Goal: Use online tool/utility: Utilize a website feature to perform a specific function

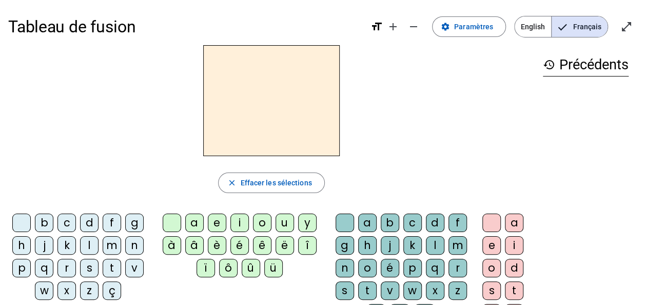
click at [43, 223] on div "b" at bounding box center [44, 222] width 18 height 18
click at [195, 218] on div "a" at bounding box center [194, 222] width 18 height 18
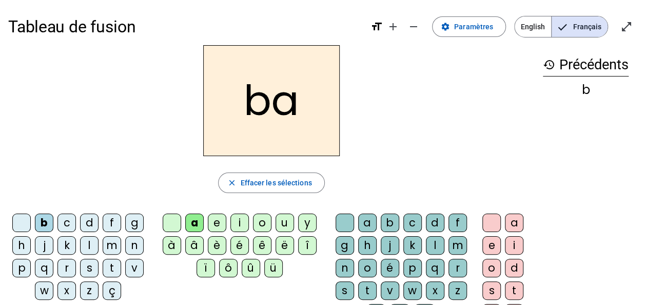
click at [240, 121] on h2 "ba" at bounding box center [271, 100] width 136 height 111
click at [261, 108] on h2 "ba" at bounding box center [271, 100] width 136 height 111
click at [266, 183] on span "Effacer les sélections" at bounding box center [275, 182] width 71 height 12
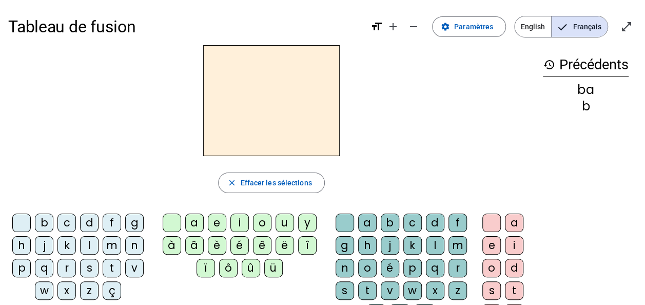
click at [372, 218] on div "a" at bounding box center [367, 222] width 18 height 18
click at [84, 240] on div "l" at bounding box center [89, 245] width 18 height 18
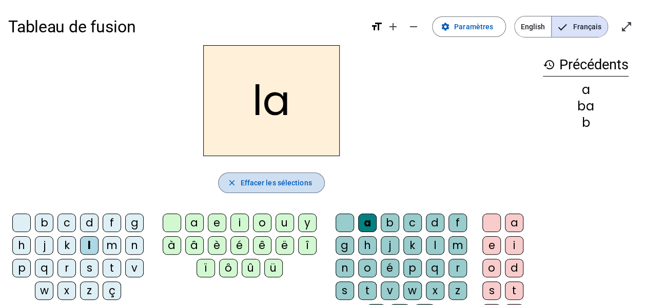
click at [290, 180] on span "Effacer les sélections" at bounding box center [275, 182] width 71 height 12
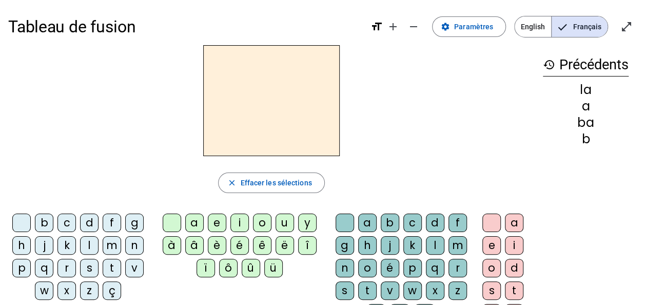
click at [91, 244] on div "l" at bounding box center [89, 245] width 18 height 18
click at [245, 246] on div "é" at bounding box center [239, 245] width 18 height 18
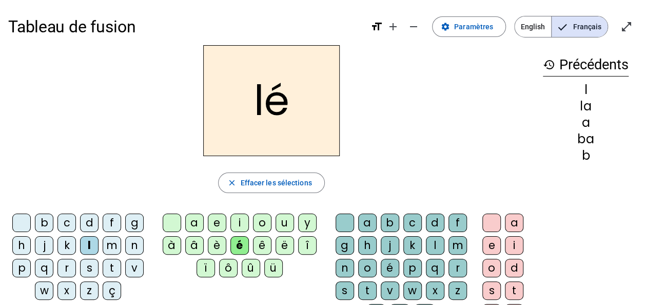
click at [457, 244] on div "m" at bounding box center [457, 245] width 18 height 18
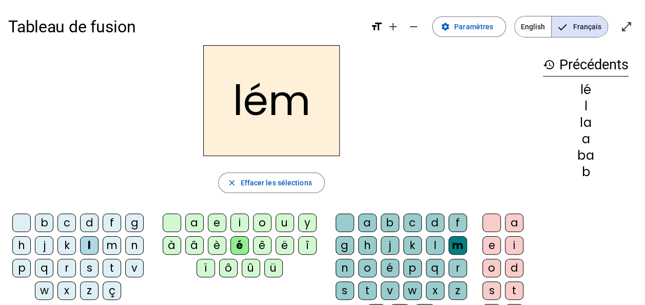
click at [521, 245] on div "i" at bounding box center [514, 245] width 18 height 18
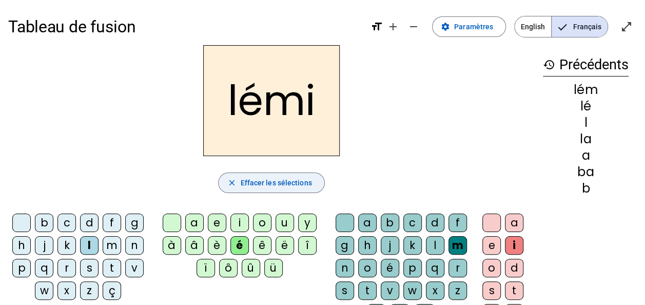
click at [267, 183] on span "Effacer les sélections" at bounding box center [275, 182] width 71 height 12
